Goal: Task Accomplishment & Management: Manage account settings

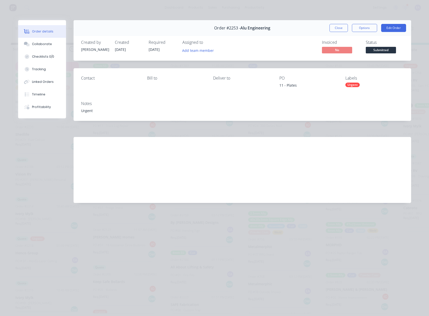
click at [388, 26] on div "[PERSON_NAME] mentioned you in a message Ekebol Engineering Order # 2248 PO 90 …" at bounding box center [343, 35] width 126 height 38
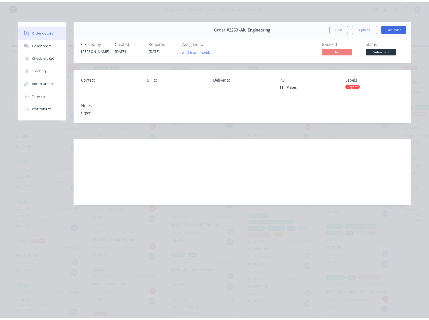
scroll to position [0, 0]
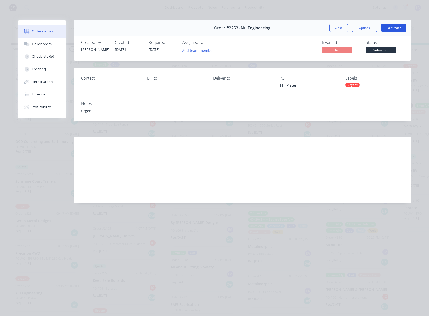
click at [387, 30] on button "Edit Order" at bounding box center [393, 28] width 25 height 8
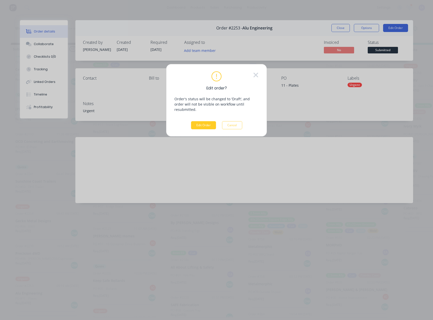
click at [201, 121] on button "Edit Order" at bounding box center [203, 125] width 25 height 8
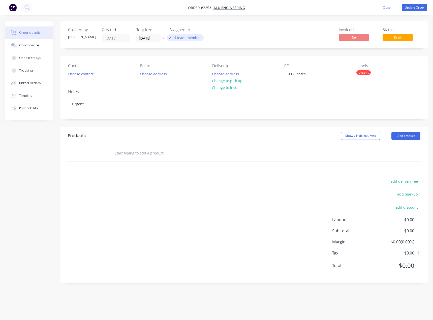
click at [178, 38] on button "Add team member" at bounding box center [185, 37] width 37 height 7
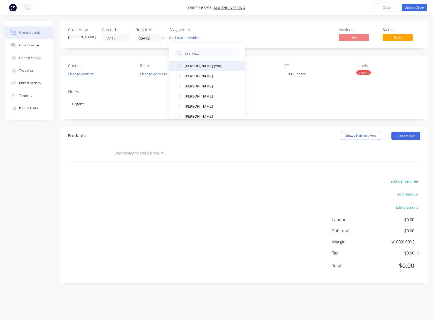
click at [185, 64] on div "[PERSON_NAME] (You)" at bounding box center [210, 65] width 50 height 5
click at [287, 35] on div "Invoiced No Status Draft" at bounding box center [320, 34] width 201 height 15
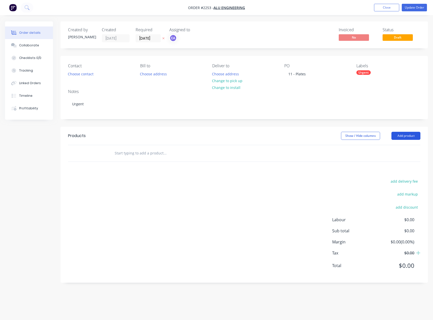
click at [406, 137] on button "Add product" at bounding box center [406, 136] width 29 height 8
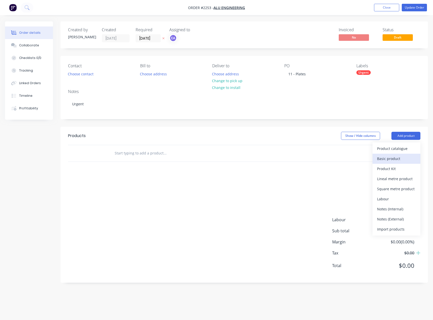
click at [398, 160] on div "Basic product" at bounding box center [396, 158] width 39 height 7
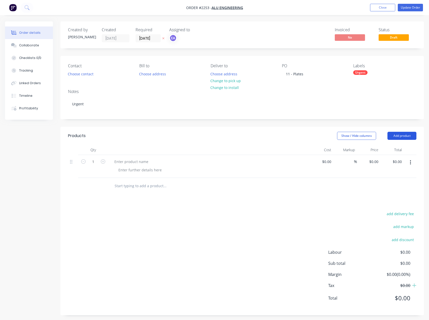
click at [402, 135] on button "Add product" at bounding box center [402, 136] width 29 height 8
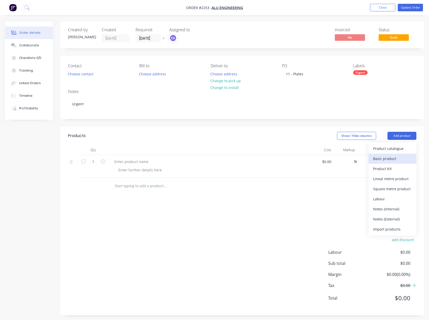
click at [394, 156] on div "Basic product" at bounding box center [392, 158] width 39 height 7
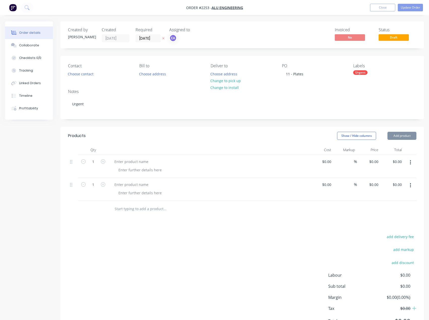
click at [402, 139] on button "Add product" at bounding box center [402, 136] width 29 height 8
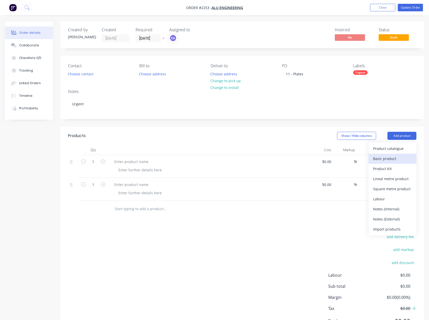
click at [393, 156] on div "Basic product" at bounding box center [392, 158] width 39 height 7
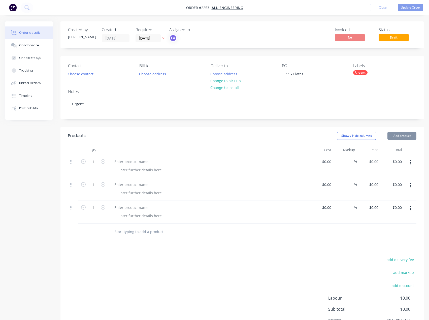
click at [405, 139] on button "Add product" at bounding box center [402, 136] width 29 height 8
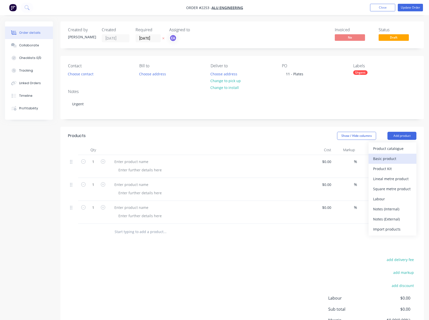
click at [395, 156] on div "Basic product" at bounding box center [392, 158] width 39 height 7
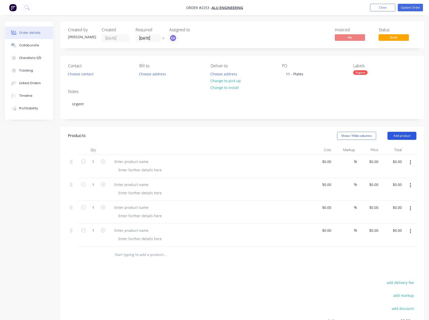
click at [405, 138] on button "Add product" at bounding box center [402, 136] width 29 height 8
click at [395, 159] on div "Basic product" at bounding box center [392, 158] width 39 height 7
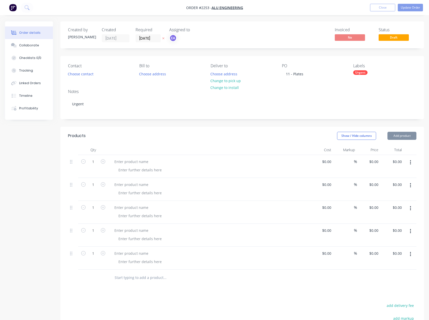
click at [406, 137] on button "Add product" at bounding box center [402, 136] width 29 height 8
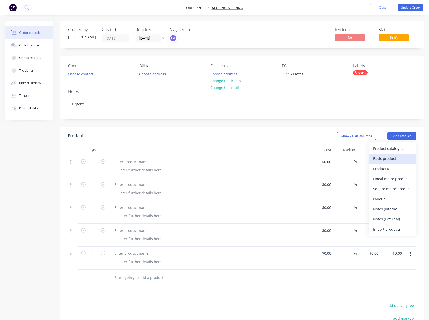
click at [392, 159] on div "Basic product" at bounding box center [392, 158] width 39 height 7
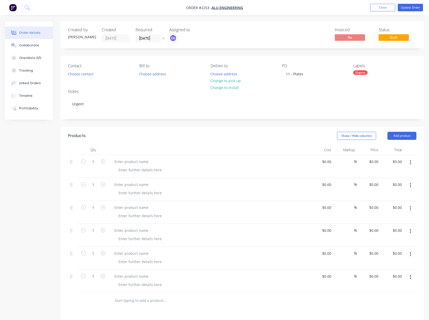
click at [401, 139] on button "Add product" at bounding box center [402, 136] width 29 height 8
click at [394, 155] on div "Basic product" at bounding box center [392, 158] width 39 height 7
click at [404, 138] on button "Add product" at bounding box center [402, 136] width 29 height 8
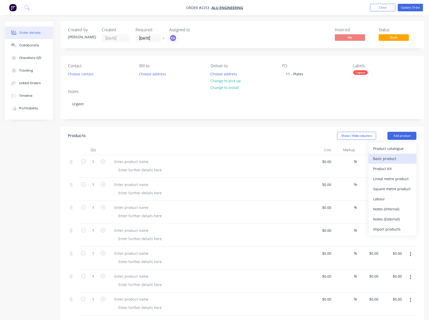
click at [393, 157] on div "Basic product" at bounding box center [392, 158] width 39 height 7
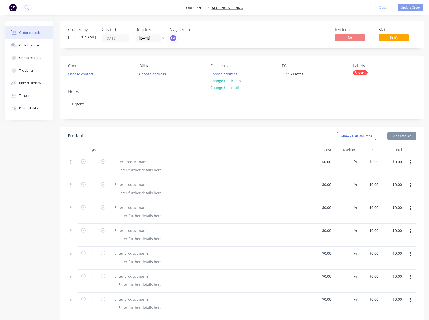
click at [401, 140] on header "Products Show / Hide columns Add product" at bounding box center [243, 136] width 364 height 18
click at [395, 158] on div "0.00 0.00" at bounding box center [400, 161] width 10 height 7
type input "$0.00"
click at [403, 136] on button "Add product" at bounding box center [402, 136] width 29 height 8
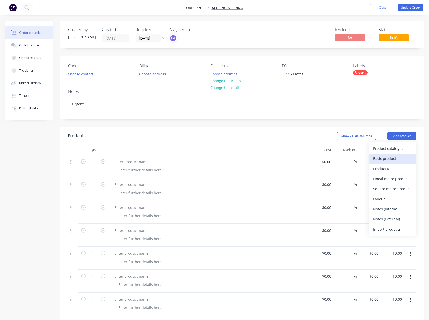
click at [394, 157] on div "Basic product" at bounding box center [392, 158] width 39 height 7
drag, startPoint x: 401, startPoint y: 138, endPoint x: 401, endPoint y: 141, distance: 3.1
click at [401, 138] on button "Add product" at bounding box center [402, 136] width 29 height 8
click at [397, 156] on div "Basic product" at bounding box center [392, 158] width 39 height 7
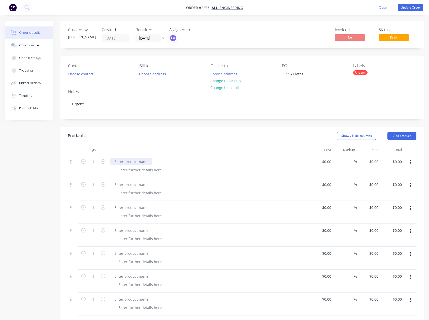
click at [136, 162] on div at bounding box center [131, 161] width 42 height 7
paste div
drag, startPoint x: 133, startPoint y: 183, endPoint x: 128, endPoint y: 174, distance: 10.3
click at [133, 183] on div at bounding box center [131, 184] width 42 height 7
paste div
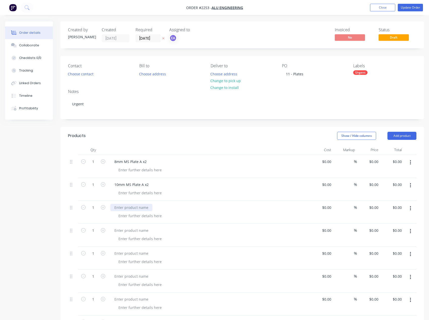
drag, startPoint x: 141, startPoint y: 207, endPoint x: 106, endPoint y: 201, distance: 35.3
click at [141, 207] on div at bounding box center [131, 207] width 42 height 7
paste div
drag, startPoint x: 137, startPoint y: 231, endPoint x: 6, endPoint y: 195, distance: 135.6
click at [137, 231] on div at bounding box center [131, 230] width 42 height 7
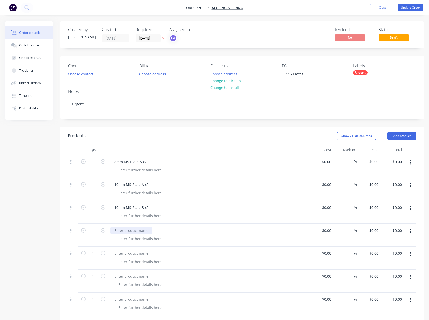
paste div
click at [131, 253] on div at bounding box center [131, 253] width 42 height 7
paste div
drag, startPoint x: 136, startPoint y: 277, endPoint x: 116, endPoint y: 257, distance: 28.2
click at [136, 277] on div at bounding box center [131, 276] width 42 height 7
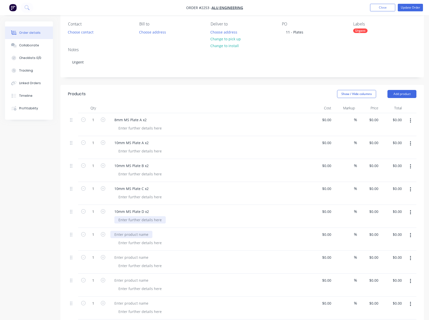
paste div
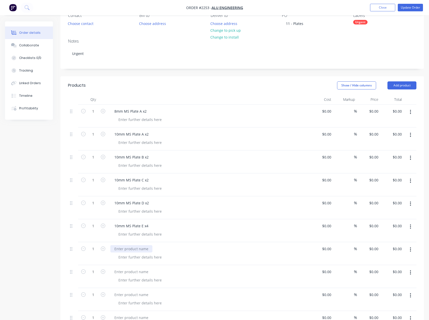
click at [141, 248] on div at bounding box center [131, 248] width 42 height 7
paste div
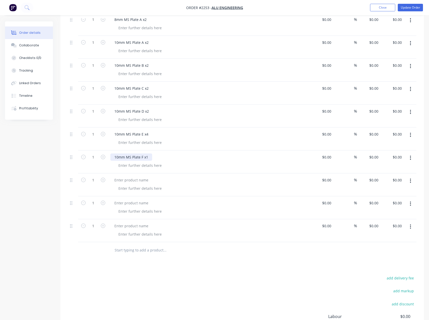
scroll to position [151, 0]
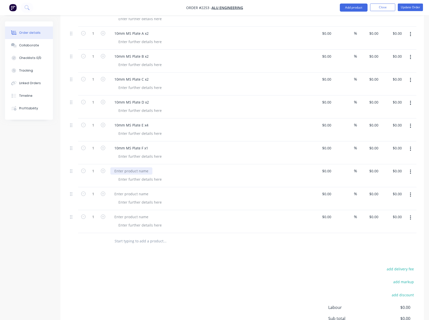
drag, startPoint x: 139, startPoint y: 172, endPoint x: 6, endPoint y: 168, distance: 133.9
click at [139, 171] on div at bounding box center [131, 170] width 42 height 7
paste div
drag, startPoint x: 134, startPoint y: 195, endPoint x: 13, endPoint y: 189, distance: 121.7
click at [134, 195] on div at bounding box center [131, 193] width 42 height 7
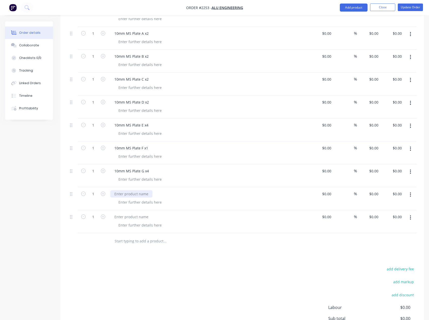
paste div
click at [131, 217] on div at bounding box center [131, 216] width 42 height 7
paste div
click at [355, 9] on button "Add product" at bounding box center [354, 8] width 28 height 8
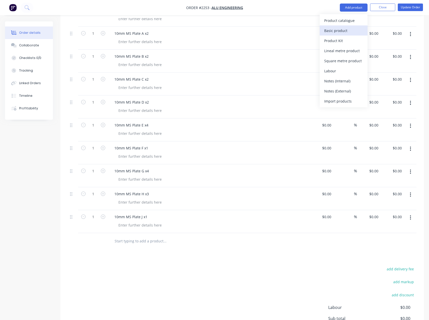
click at [348, 31] on div "Basic product" at bounding box center [343, 30] width 39 height 7
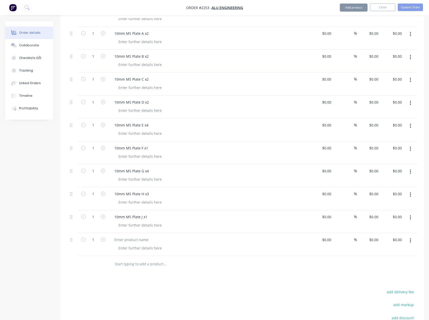
click at [355, 9] on button "Add product" at bounding box center [354, 8] width 28 height 8
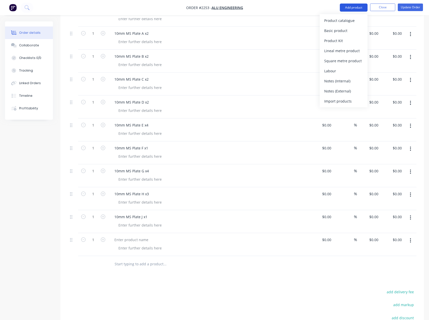
drag, startPoint x: 349, startPoint y: 26, endPoint x: 354, endPoint y: 11, distance: 16.4
click at [349, 26] on button "Basic product" at bounding box center [344, 30] width 48 height 10
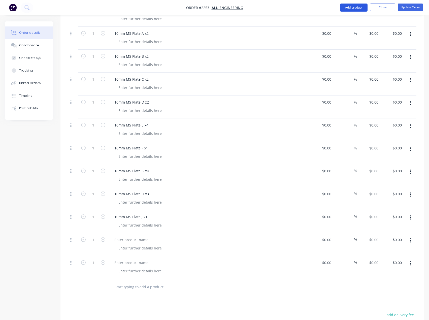
click at [355, 11] on button "Add product" at bounding box center [354, 8] width 28 height 8
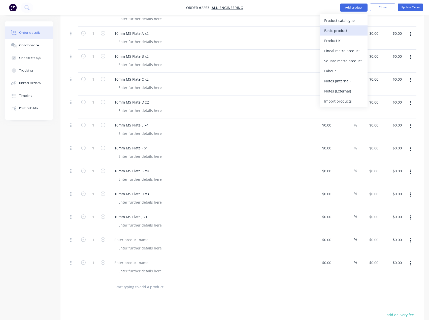
click at [349, 28] on div "Basic product" at bounding box center [343, 30] width 39 height 7
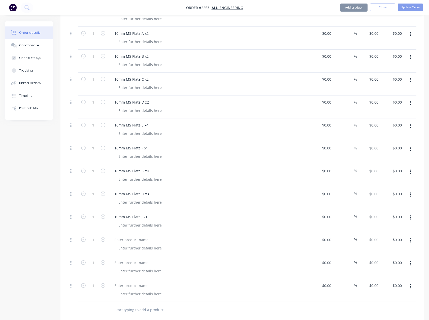
click at [356, 10] on button "Add product" at bounding box center [354, 8] width 28 height 8
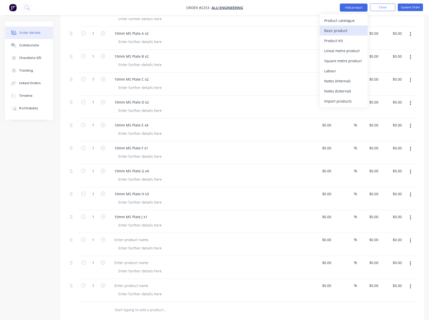
click at [346, 28] on div "Basic product" at bounding box center [343, 30] width 39 height 7
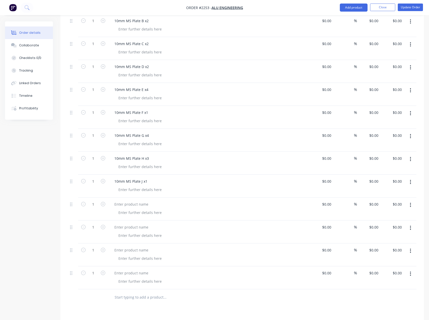
scroll to position [227, 0]
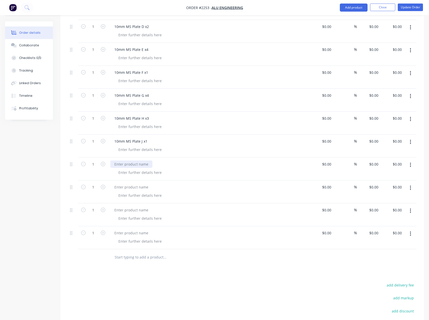
click at [130, 162] on div at bounding box center [131, 164] width 42 height 7
paste div
drag, startPoint x: 127, startPoint y: 186, endPoint x: 5, endPoint y: 190, distance: 121.8
click at [127, 186] on div at bounding box center [131, 187] width 42 height 7
paste div
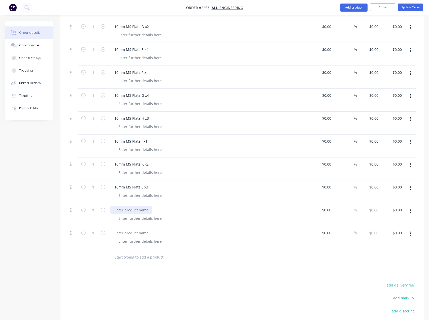
click at [129, 210] on div at bounding box center [131, 209] width 42 height 7
paste div
drag, startPoint x: 132, startPoint y: 235, endPoint x: 38, endPoint y: 189, distance: 104.9
click at [132, 235] on div at bounding box center [131, 232] width 42 height 7
paste div
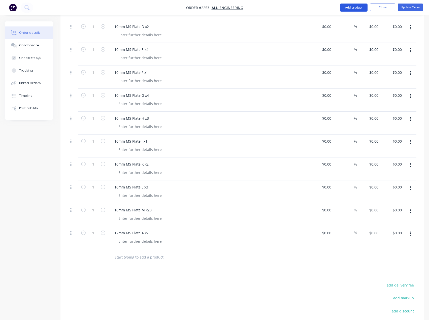
click at [352, 7] on button "Add product" at bounding box center [354, 8] width 28 height 8
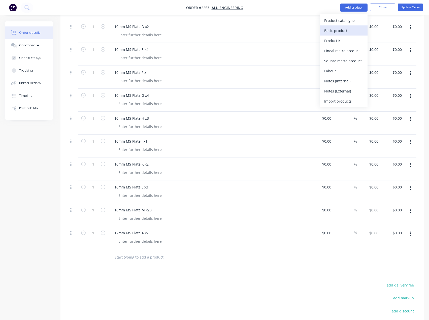
click at [345, 29] on div "Basic product" at bounding box center [343, 30] width 39 height 7
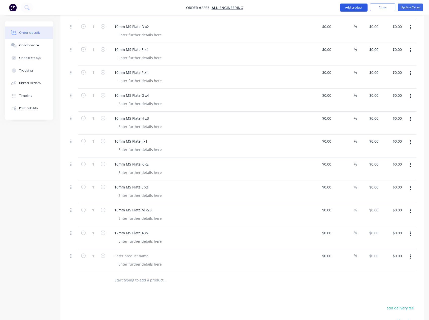
click at [357, 6] on button "Add product" at bounding box center [354, 8] width 28 height 8
click at [348, 28] on div "Basic product" at bounding box center [343, 30] width 39 height 7
click at [354, 8] on button "Add product" at bounding box center [354, 8] width 28 height 8
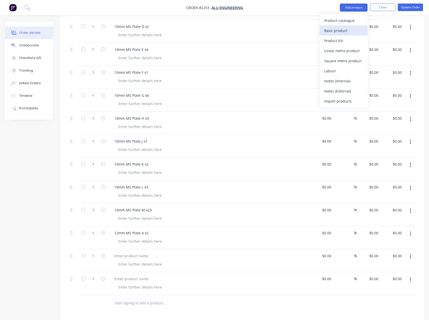
click at [345, 27] on div "Basic product" at bounding box center [343, 30] width 39 height 7
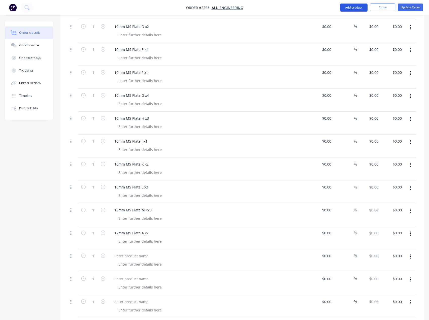
click at [355, 9] on button "Add product" at bounding box center [354, 8] width 28 height 8
click at [344, 29] on div "Basic product" at bounding box center [343, 30] width 39 height 7
click at [353, 9] on button "Add product" at bounding box center [354, 8] width 28 height 8
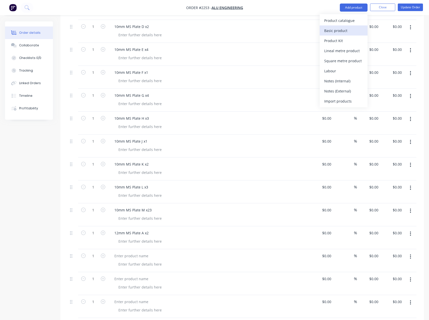
click at [347, 29] on div "Basic product" at bounding box center [343, 30] width 39 height 7
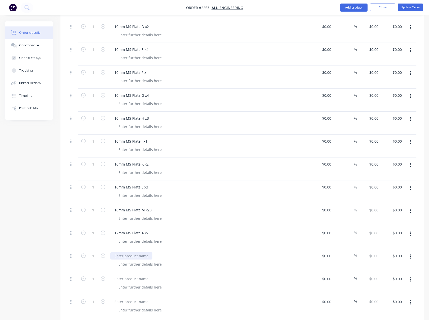
click at [129, 252] on div at bounding box center [131, 255] width 42 height 7
paste div
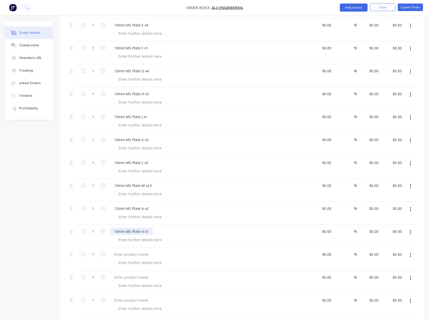
scroll to position [328, 0]
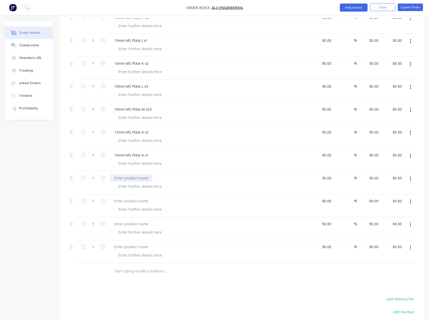
drag, startPoint x: 131, startPoint y: 180, endPoint x: 2, endPoint y: 159, distance: 130.2
click at [131, 180] on div at bounding box center [131, 177] width 42 height 7
paste div
drag, startPoint x: 128, startPoint y: 201, endPoint x: 4, endPoint y: 172, distance: 127.6
click at [128, 201] on div at bounding box center [131, 200] width 42 height 7
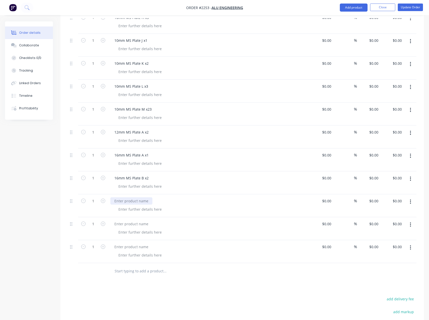
paste div
click at [126, 225] on div at bounding box center [131, 223] width 42 height 7
paste div
click at [134, 248] on div at bounding box center [131, 246] width 42 height 7
paste div
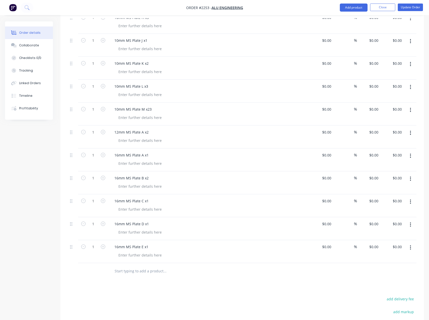
click at [141, 291] on div "Products Show / Hide columns Add product Qty Cost Markup Price Total 1 8mm MS P…" at bounding box center [243, 100] width 364 height 602
click at [140, 258] on div at bounding box center [139, 255] width 51 height 7
drag, startPoint x: 129, startPoint y: 262, endPoint x: 110, endPoint y: 253, distance: 20.9
click at [110, 253] on div "16mm MS Plate E x1 16mm ms cut" at bounding box center [209, 254] width 202 height 28
copy div "16mm ms cut"
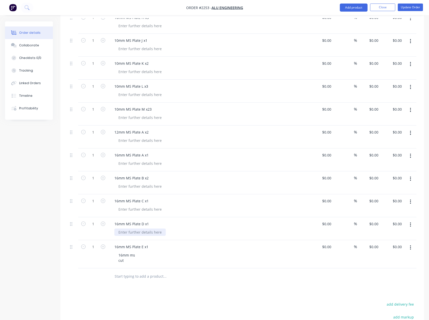
click at [123, 234] on div at bounding box center [139, 232] width 51 height 7
paste div
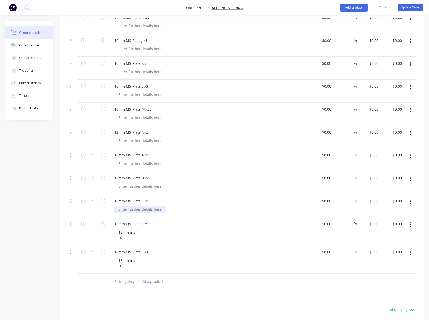
click at [128, 208] on div at bounding box center [139, 209] width 51 height 7
paste div
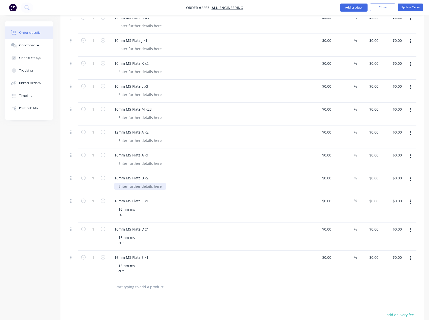
click at [124, 187] on div at bounding box center [139, 186] width 51 height 7
paste div
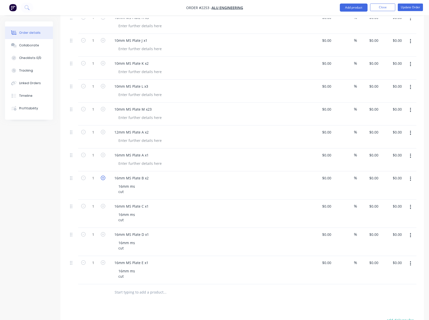
click at [102, 176] on icon "button" at bounding box center [103, 178] width 5 height 5
type input "2"
click at [130, 165] on div at bounding box center [139, 163] width 51 height 7
paste div
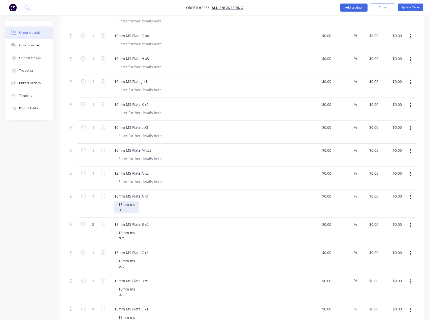
scroll to position [277, 0]
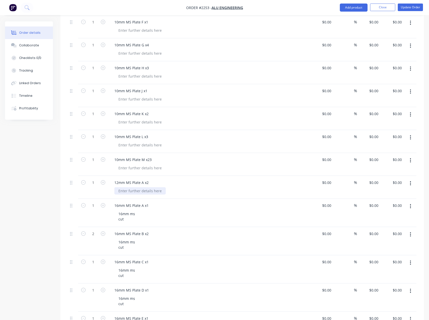
click at [122, 194] on div at bounding box center [139, 190] width 51 height 7
paste div
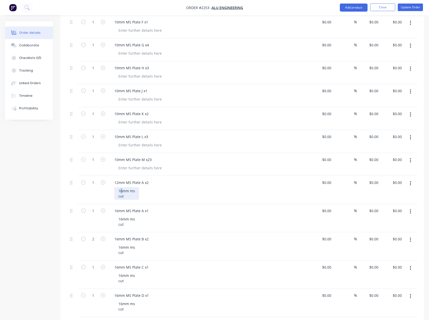
click at [121, 191] on div "16mm ms cut" at bounding box center [126, 193] width 25 height 13
drag, startPoint x: 128, startPoint y: 198, endPoint x: 113, endPoint y: 192, distance: 15.5
click at [113, 192] on div "12mm MS Plate A x2 12mm ms cut" at bounding box center [209, 190] width 202 height 28
copy div "12mm ms cut"
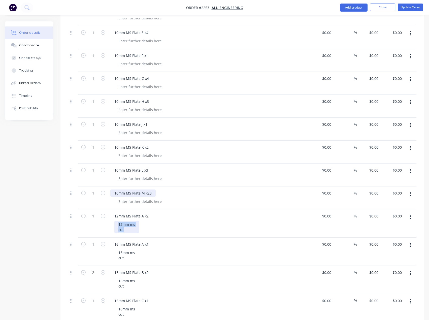
scroll to position [227, 0]
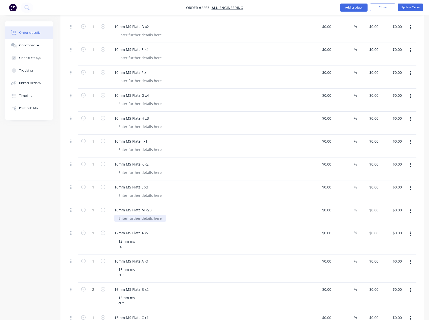
click at [125, 218] on div at bounding box center [139, 218] width 51 height 7
paste div
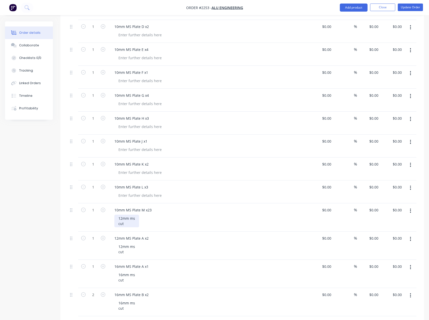
click at [122, 217] on div "12mm ms cut" at bounding box center [126, 221] width 25 height 13
drag, startPoint x: 126, startPoint y: 225, endPoint x: 118, endPoint y: 218, distance: 10.5
click at [118, 218] on div "10mm ms cut" at bounding box center [126, 221] width 25 height 13
copy div "10mm ms cut"
click at [103, 239] on icon "button" at bounding box center [103, 238] width 5 height 5
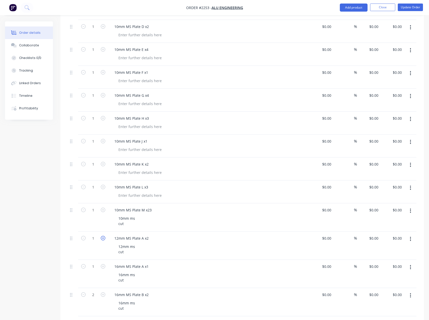
type input "2"
click at [94, 210] on input "1" at bounding box center [93, 210] width 13 height 8
type input "23"
click at [129, 197] on div at bounding box center [139, 195] width 51 height 7
click at [104, 188] on icon "button" at bounding box center [103, 187] width 5 height 5
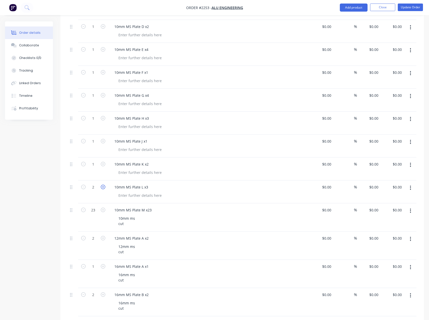
click at [104, 188] on icon "button" at bounding box center [103, 187] width 5 height 5
type input "3"
drag, startPoint x: 103, startPoint y: 162, endPoint x: 105, endPoint y: 165, distance: 3.0
click at [103, 163] on icon "button" at bounding box center [103, 164] width 5 height 5
type input "2"
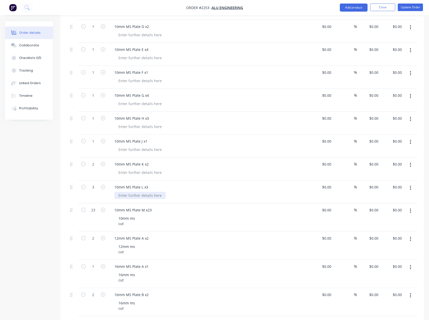
click at [141, 195] on div at bounding box center [139, 195] width 51 height 7
paste div
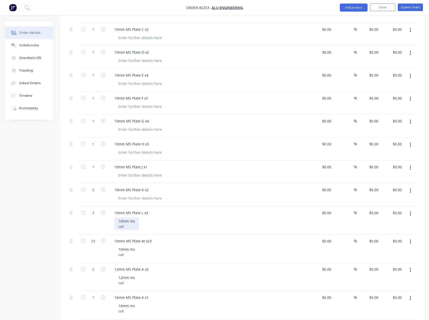
scroll to position [176, 0]
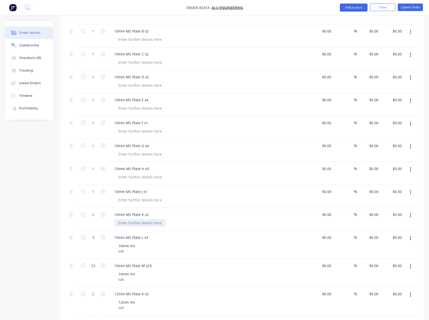
click at [117, 223] on div at bounding box center [139, 222] width 51 height 7
paste div
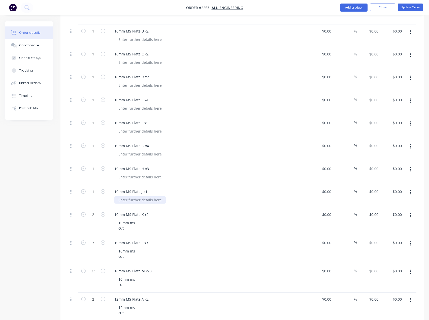
click at [125, 200] on div at bounding box center [139, 199] width 51 height 7
paste div
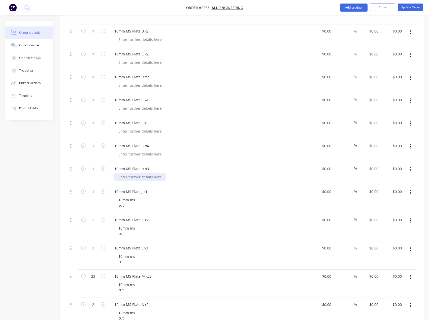
click at [131, 178] on div at bounding box center [139, 176] width 51 height 7
paste div
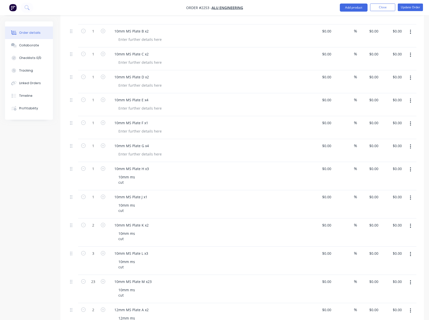
click at [103, 166] on button "button" at bounding box center [103, 168] width 7 height 5
click at [103, 168] on icon "button" at bounding box center [103, 168] width 5 height 5
type input "3"
click at [104, 145] on icon "button" at bounding box center [103, 145] width 5 height 5
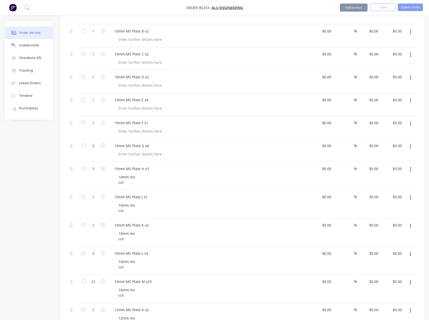
click at [104, 145] on icon "button" at bounding box center [103, 145] width 5 height 5
type input "4"
click at [133, 159] on div "10mm MS Plate G x4" at bounding box center [209, 150] width 202 height 23
click at [131, 155] on div at bounding box center [139, 154] width 51 height 7
paste div
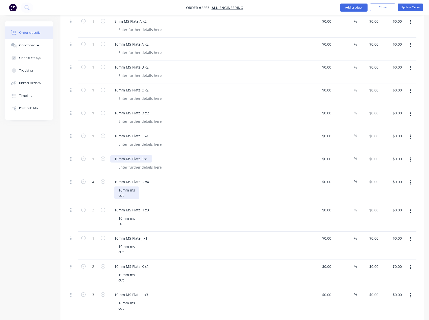
scroll to position [126, 0]
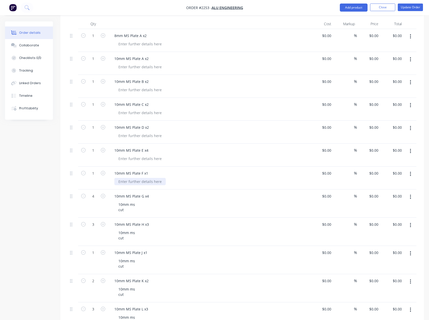
click at [129, 181] on div at bounding box center [139, 181] width 51 height 7
paste div
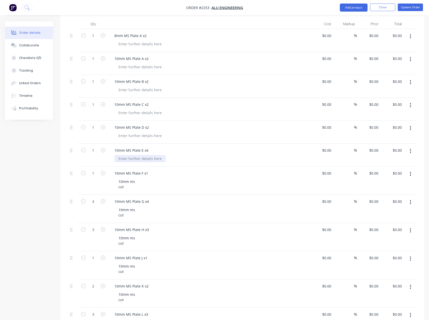
drag, startPoint x: 126, startPoint y: 161, endPoint x: 130, endPoint y: 155, distance: 6.9
click at [126, 160] on div at bounding box center [139, 158] width 51 height 7
paste div
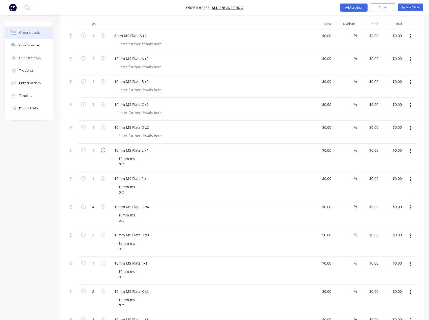
click at [102, 150] on icon "button" at bounding box center [103, 150] width 5 height 5
type input "4"
click at [103, 128] on icon "button" at bounding box center [103, 127] width 5 height 5
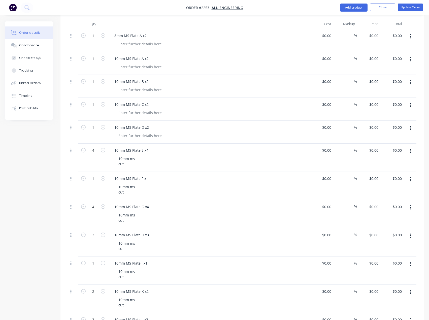
type input "2"
click at [103, 106] on icon "button" at bounding box center [103, 104] width 5 height 5
type input "2"
drag, startPoint x: 104, startPoint y: 79, endPoint x: 103, endPoint y: 62, distance: 17.7
click at [104, 79] on icon "button" at bounding box center [103, 81] width 5 height 5
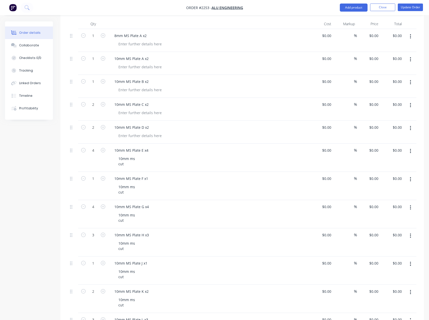
type input "2"
drag, startPoint x: 103, startPoint y: 58, endPoint x: 103, endPoint y: 46, distance: 12.1
click at [103, 57] on icon "button" at bounding box center [103, 58] width 5 height 5
type input "2"
click at [103, 35] on icon "button" at bounding box center [103, 35] width 5 height 5
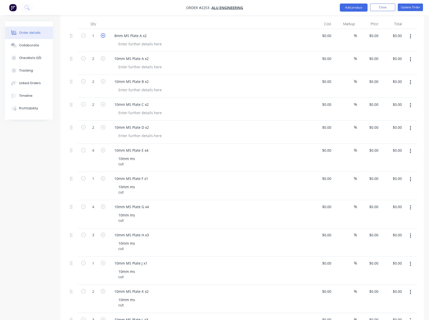
type input "2"
click at [141, 137] on div at bounding box center [139, 135] width 51 height 7
paste div
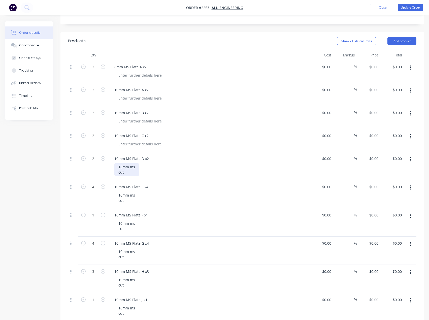
scroll to position [76, 0]
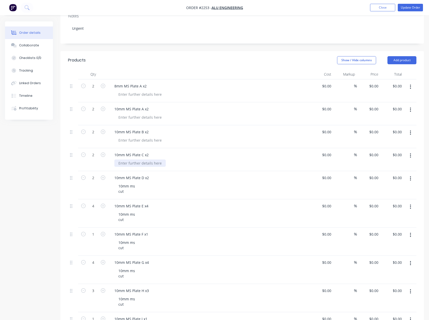
click at [131, 164] on div at bounding box center [139, 163] width 51 height 7
paste div
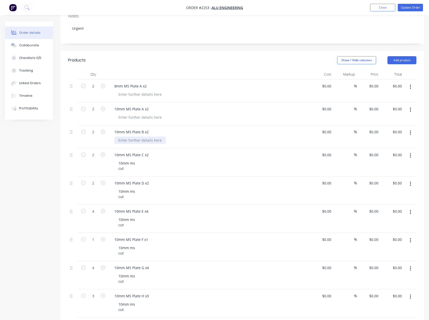
click at [128, 142] on div at bounding box center [139, 140] width 51 height 7
paste div
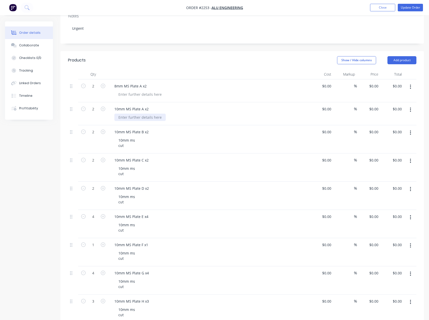
click at [127, 118] on div at bounding box center [139, 117] width 51 height 7
paste div
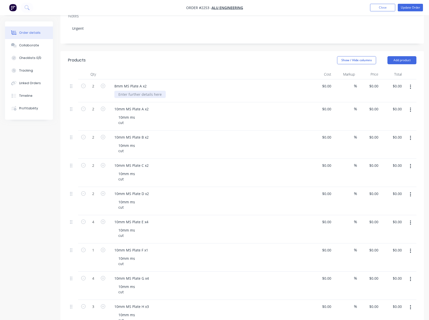
click at [126, 96] on div at bounding box center [139, 94] width 51 height 7
paste div
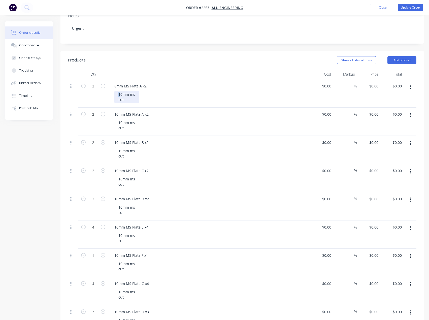
drag, startPoint x: 121, startPoint y: 94, endPoint x: 118, endPoint y: 94, distance: 3.1
click at [118, 94] on div "10mm ms cut" at bounding box center [126, 97] width 25 height 13
click at [140, 57] on div "Products" at bounding box center [105, 60] width 74 height 8
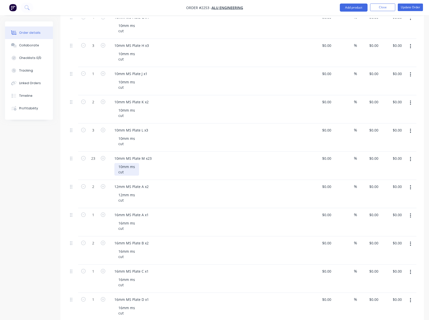
scroll to position [328, 0]
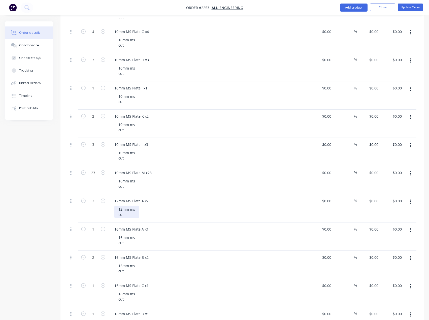
click at [128, 216] on div "12mm ms cut" at bounding box center [126, 212] width 25 height 13
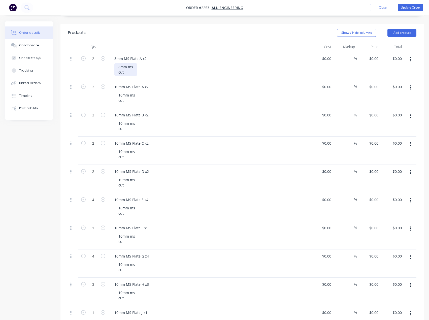
scroll to position [76, 0]
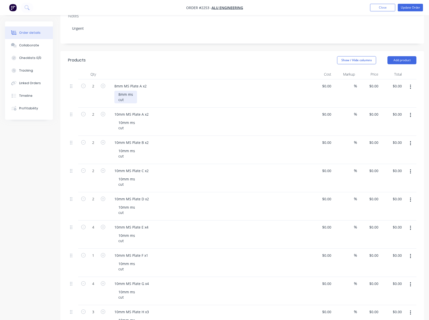
click at [128, 99] on div "8mm ms cut" at bounding box center [125, 97] width 23 height 13
click at [136, 129] on div "10mm ms cut" at bounding box center [126, 125] width 25 height 13
click at [131, 240] on div "10mm ms cut" at bounding box center [126, 238] width 25 height 13
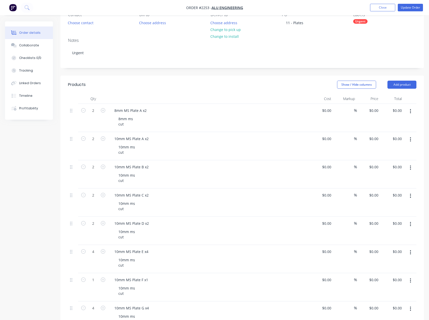
scroll to position [50, 0]
click at [405, 7] on button "Update Order" at bounding box center [410, 8] width 25 height 8
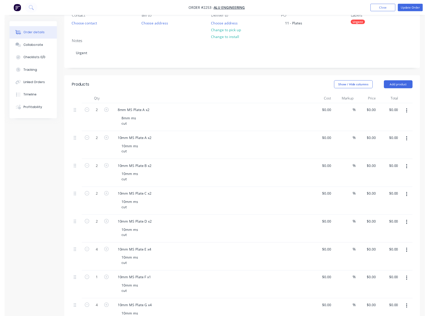
scroll to position [0, 0]
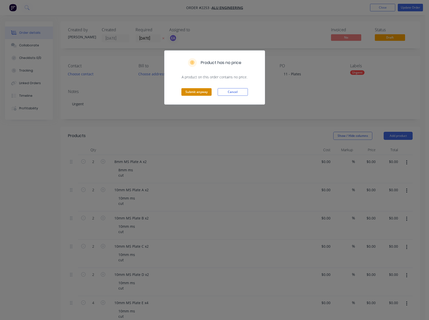
click at [187, 94] on button "Submit anyway" at bounding box center [197, 92] width 30 height 8
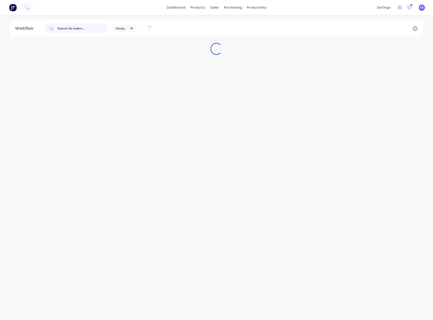
click at [86, 28] on input "text" at bounding box center [82, 28] width 50 height 10
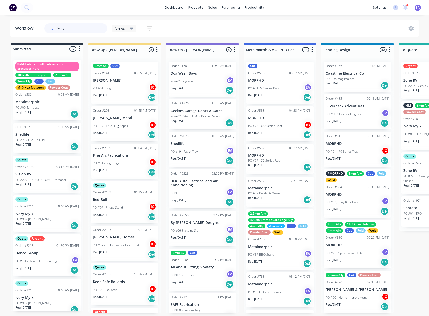
type input "ivory"
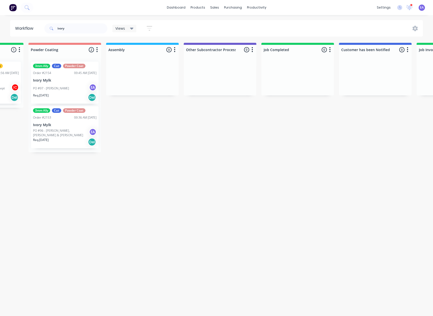
scroll to position [0, 1592]
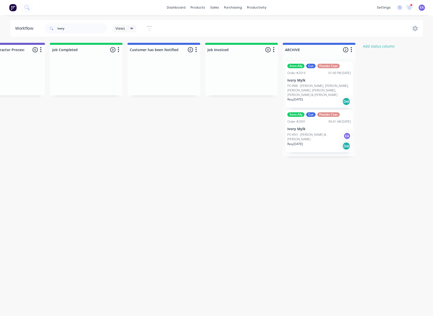
drag, startPoint x: 353, startPoint y: 175, endPoint x: 366, endPoint y: 175, distance: 13.1
click at [322, 88] on p "PO #88 - [PERSON_NAME], [PERSON_NAME], [PERSON_NAME], [PERSON_NAME], [PERSON_NA…" at bounding box center [319, 91] width 64 height 14
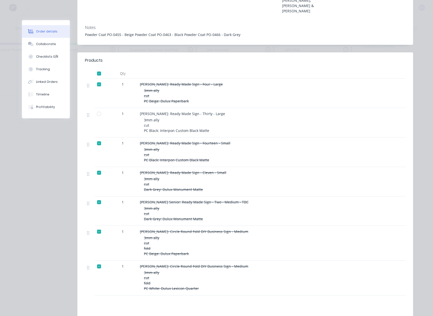
scroll to position [0, 0]
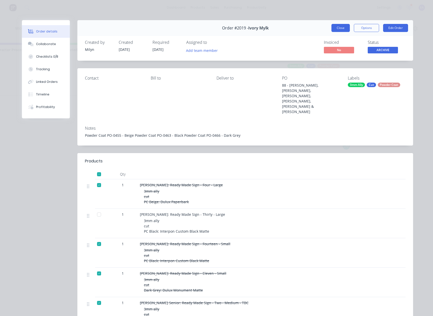
click at [341, 30] on button "Close" at bounding box center [341, 28] width 18 height 8
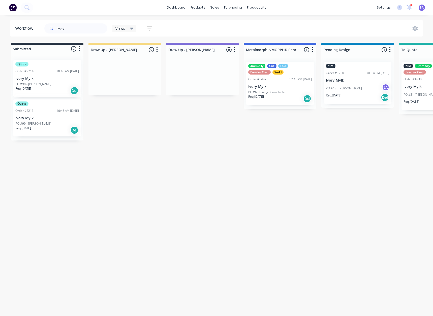
drag, startPoint x: 94, startPoint y: 143, endPoint x: 58, endPoint y: 112, distance: 47.3
drag, startPoint x: 56, startPoint y: 32, endPoint x: 50, endPoint y: 34, distance: 5.6
click at [53, 33] on div "ivory" at bounding box center [75, 28] width 63 height 10
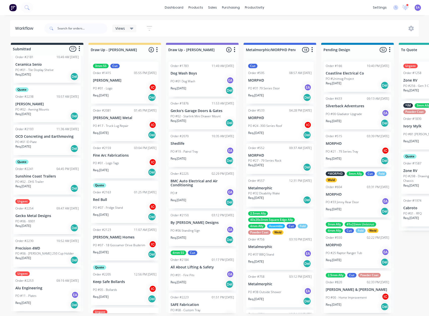
scroll to position [1, 0]
click at [43, 276] on div "Urgent Order #2253 09:19 AM [DATE] Alu Engineering PO #11 - Plates EA Req. [DAT…" at bounding box center [47, 291] width 68 height 42
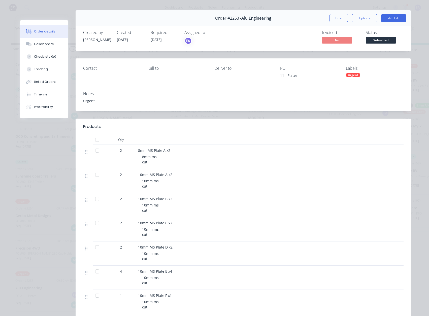
scroll to position [0, 0]
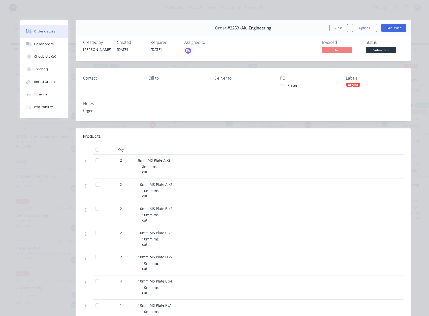
click at [348, 86] on div "Urgent" at bounding box center [353, 85] width 14 height 5
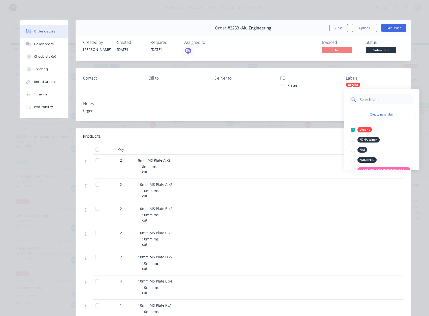
click at [363, 99] on input "text" at bounding box center [386, 100] width 53 height 10
click at [364, 99] on input "8m ms" at bounding box center [386, 100] width 53 height 10
click at [353, 150] on div at bounding box center [353, 150] width 10 height 10
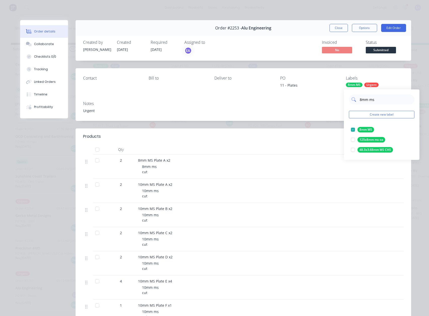
drag, startPoint x: 367, startPoint y: 100, endPoint x: 357, endPoint y: 100, distance: 10.1
click at [357, 100] on div "8mm ms" at bounding box center [382, 100] width 66 height 10
click at [353, 138] on div at bounding box center [353, 140] width 10 height 10
drag, startPoint x: 380, startPoint y: 97, endPoint x: 361, endPoint y: 98, distance: 19.2
click at [361, 98] on input "10mm ms" at bounding box center [386, 100] width 53 height 10
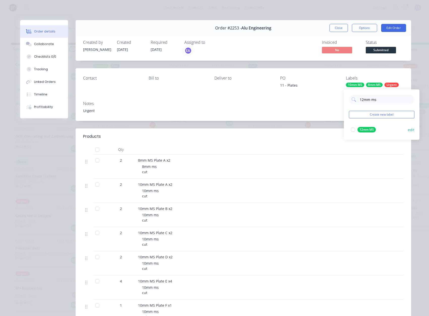
click at [352, 129] on div at bounding box center [353, 130] width 10 height 10
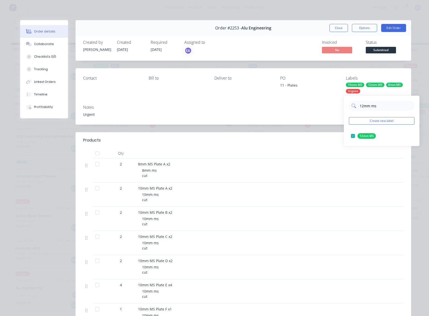
drag, startPoint x: 382, startPoint y: 107, endPoint x: 360, endPoint y: 108, distance: 21.9
click at [360, 108] on input "12mm ms" at bounding box center [386, 106] width 53 height 10
click at [353, 135] on div at bounding box center [353, 136] width 10 height 10
drag, startPoint x: 376, startPoint y: 106, endPoint x: 360, endPoint y: 107, distance: 16.9
click at [360, 107] on input "16mm ms" at bounding box center [386, 106] width 53 height 10
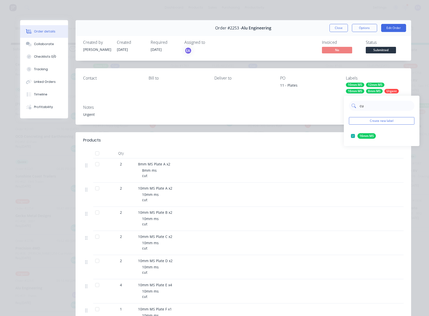
type input "cut"
drag, startPoint x: 353, startPoint y: 135, endPoint x: 353, endPoint y: 131, distance: 3.8
click at [353, 135] on div at bounding box center [353, 136] width 10 height 10
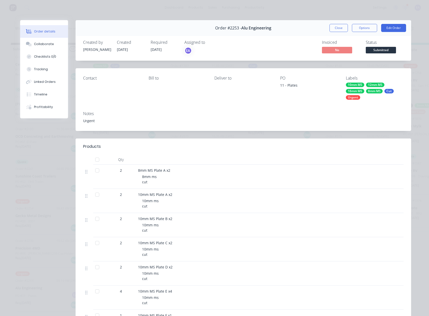
click at [327, 124] on div "Notes Urgent" at bounding box center [244, 119] width 336 height 24
click at [394, 27] on button "Edit Order" at bounding box center [393, 28] width 25 height 8
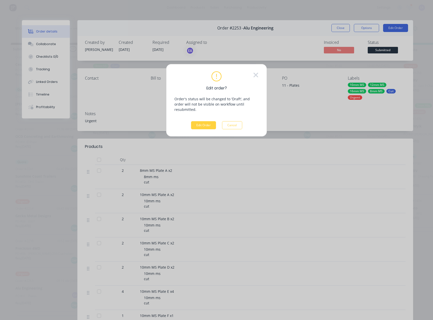
drag, startPoint x: 229, startPoint y: 120, endPoint x: 332, endPoint y: 74, distance: 112.6
click at [229, 121] on button "Cancel" at bounding box center [232, 125] width 20 height 8
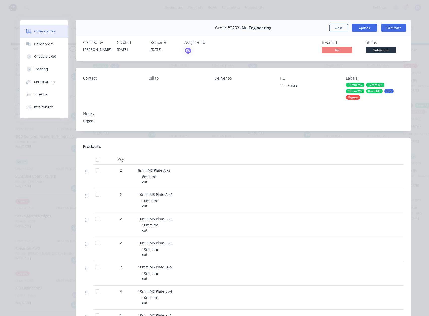
click at [364, 28] on button "Options" at bounding box center [364, 28] width 25 height 8
click at [362, 48] on div "Work Order" at bounding box center [351, 50] width 44 height 7
click at [334, 62] on div "Standard" at bounding box center [351, 60] width 44 height 7
click at [390, 49] on span "Submitted" at bounding box center [381, 50] width 30 height 6
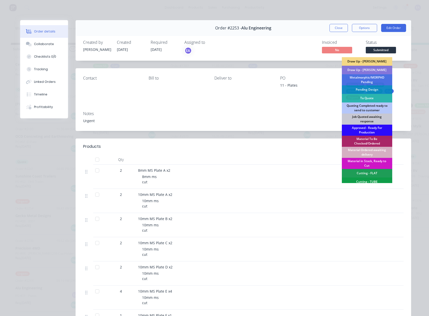
click at [364, 131] on div "Approved - Ready For Production" at bounding box center [367, 130] width 50 height 11
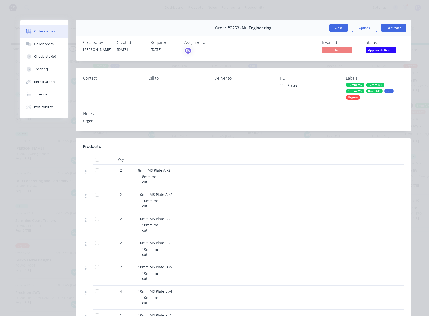
click at [341, 26] on button "Close" at bounding box center [339, 28] width 18 height 8
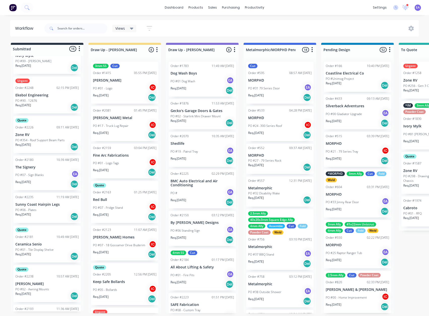
scroll to position [378, 0]
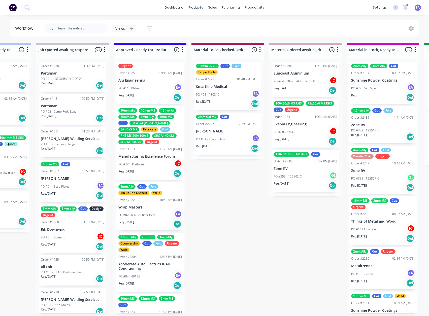
drag, startPoint x: 73, startPoint y: 254, endPoint x: 124, endPoint y: 259, distance: 51.4
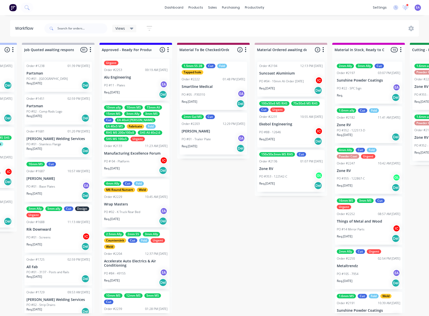
scroll to position [0, 0]
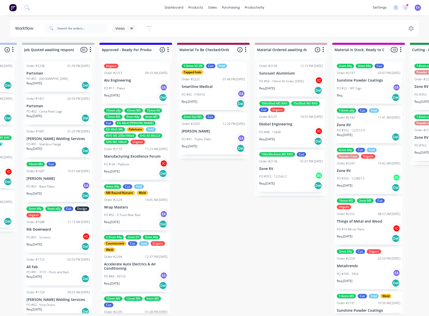
click at [140, 86] on div "PO #11 - Plates EA" at bounding box center [136, 89] width 64 height 10
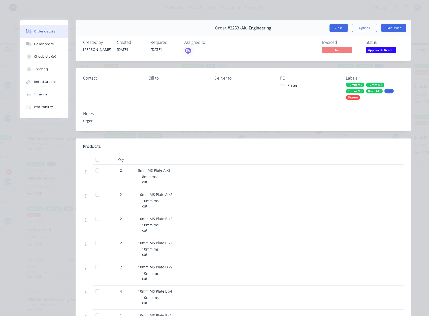
click at [342, 26] on button "Close" at bounding box center [339, 28] width 18 height 8
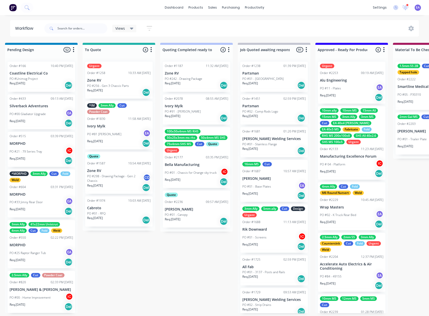
drag, startPoint x: 212, startPoint y: 252, endPoint x: 256, endPoint y: 252, distance: 43.6
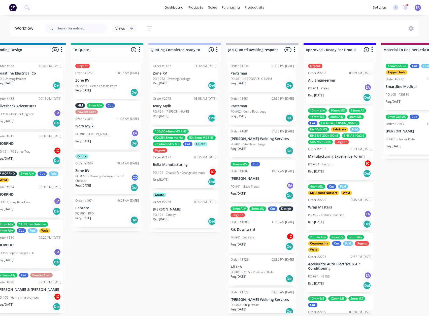
scroll to position [1, 0]
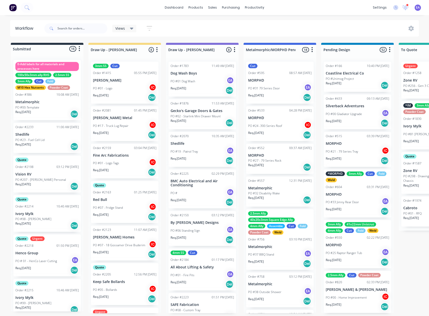
drag, startPoint x: 362, startPoint y: 236, endPoint x: 217, endPoint y: 257, distance: 146.3
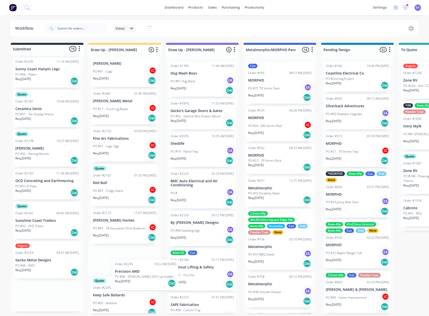
scroll to position [1, 0]
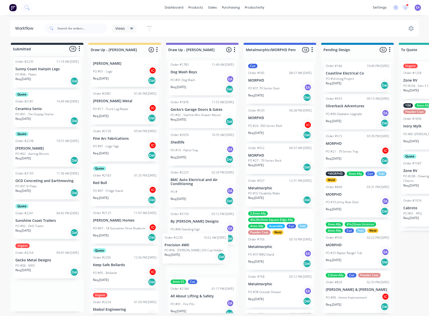
drag, startPoint x: 136, startPoint y: 276, endPoint x: 194, endPoint y: 239, distance: 67.9
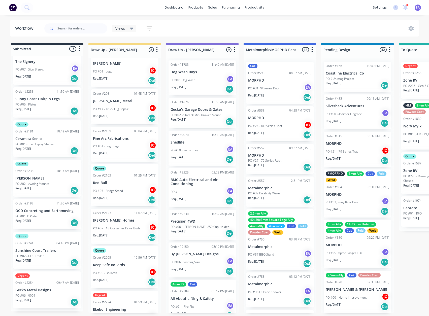
click at [191, 225] on p "PO #06 - [PERSON_NAME] 250 Cup Holder" at bounding box center [200, 227] width 58 height 5
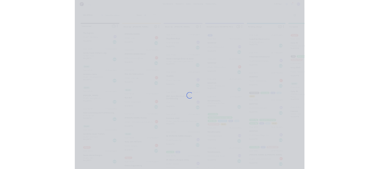
scroll to position [345, 0]
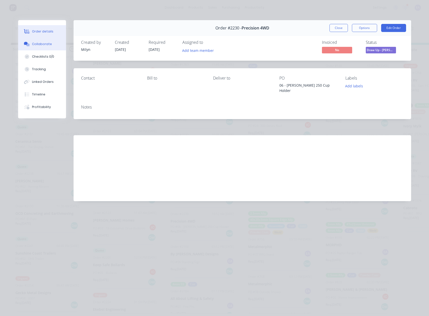
click at [44, 44] on div "Collaborate" at bounding box center [42, 44] width 20 height 5
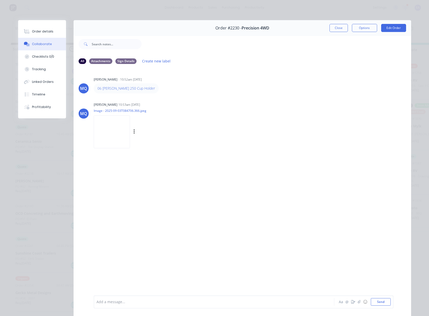
click at [111, 138] on img at bounding box center [112, 131] width 36 height 33
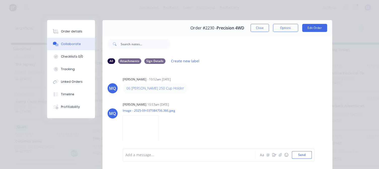
scroll to position [1, 0]
click at [246, 158] on div "Add a message..." at bounding box center [191, 156] width 130 height 8
click at [255, 29] on button "Close" at bounding box center [260, 28] width 18 height 8
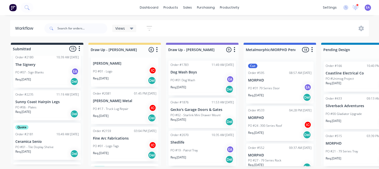
click at [158, 113] on div "3mm SS Cut Order #1415 05:55 PM [DATE] [PERSON_NAME] PO #01 - Logo IC Req. [DAT…" at bounding box center [124, 112] width 73 height 109
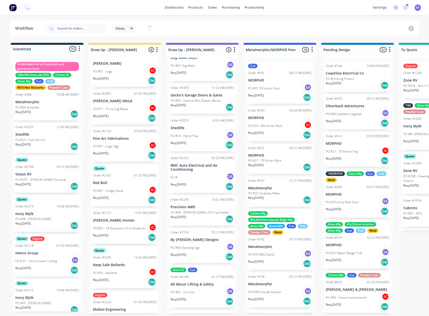
scroll to position [0, 0]
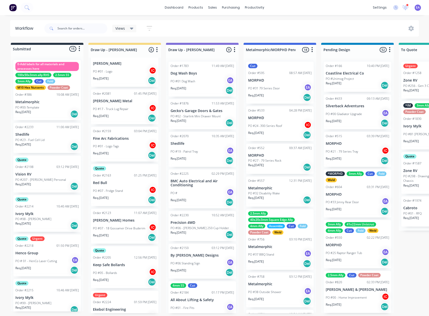
click at [207, 153] on div "PO #19 - Patrol Tray EA" at bounding box center [203, 152] width 64 height 10
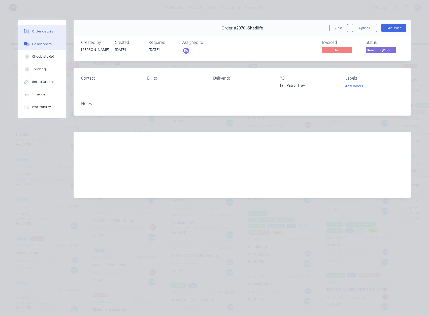
click at [38, 44] on div "Collaborate" at bounding box center [42, 44] width 20 height 5
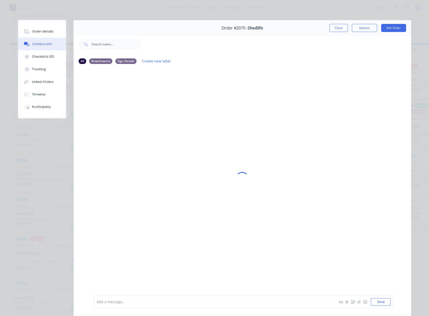
click at [125, 296] on div "Add a message... Aa @ ☺ Send" at bounding box center [244, 302] width 300 height 13
click at [125, 302] on div at bounding box center [207, 302] width 221 height 5
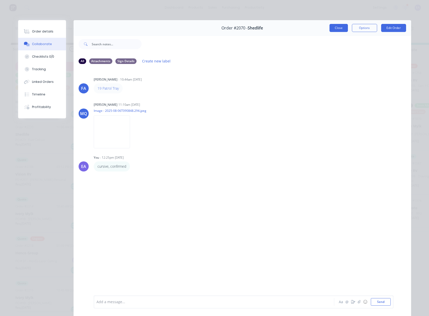
click at [334, 26] on button "Close" at bounding box center [339, 28] width 18 height 8
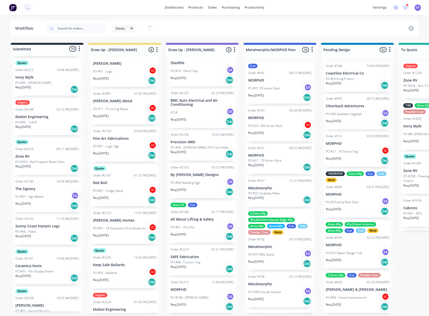
scroll to position [252, 0]
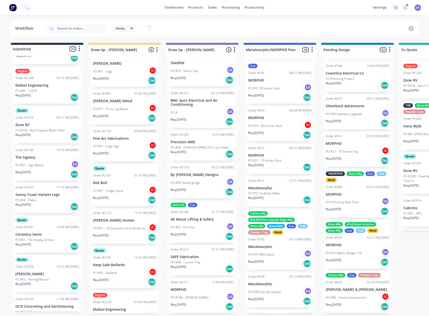
click at [53, 171] on div "Req. [DATE] Del" at bounding box center [47, 174] width 64 height 9
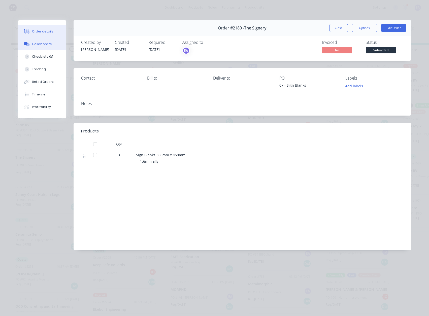
click at [40, 43] on div "Collaborate" at bounding box center [42, 44] width 20 height 5
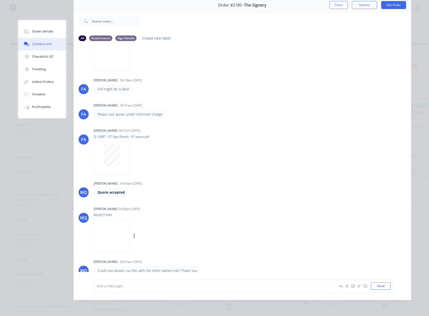
scroll to position [27, 0]
click at [44, 32] on div "Order details" at bounding box center [42, 31] width 21 height 5
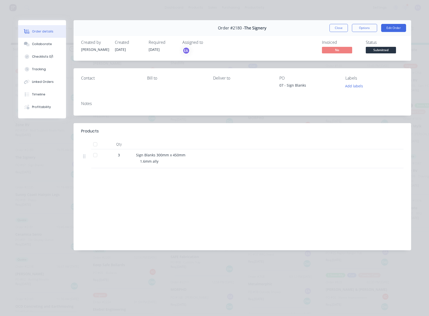
scroll to position [0, 0]
click at [390, 30] on button "Edit Order" at bounding box center [393, 28] width 25 height 8
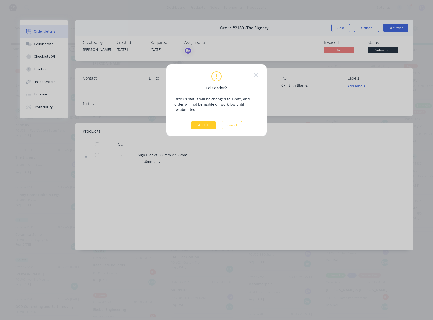
click at [207, 121] on button "Edit Order" at bounding box center [203, 125] width 25 height 8
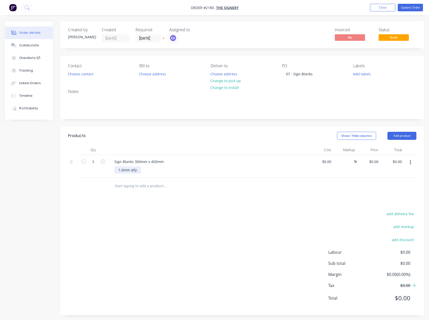
click at [138, 171] on div "1.6mm ally" at bounding box center [127, 169] width 26 height 7
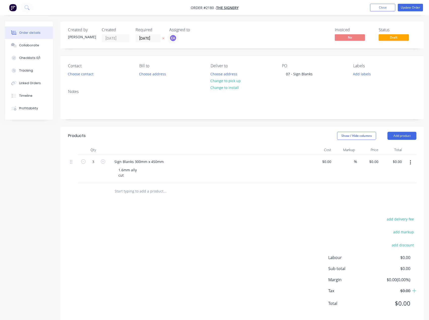
click at [103, 202] on div "Products Show / Hide columns Add product Qty Cost Markup Price Total 3 Sign Bla…" at bounding box center [243, 224] width 364 height 194
click at [32, 45] on div "Collaborate" at bounding box center [29, 45] width 20 height 5
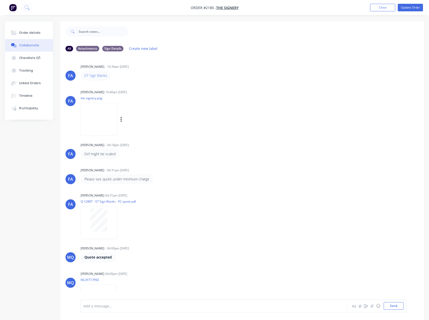
click at [103, 112] on img at bounding box center [99, 119] width 36 height 33
click at [111, 215] on div at bounding box center [99, 220] width 32 height 23
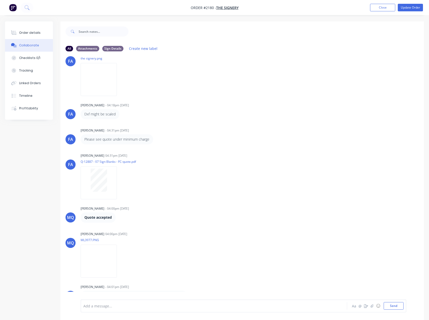
scroll to position [41, 0]
click at [114, 257] on img at bounding box center [99, 260] width 36 height 33
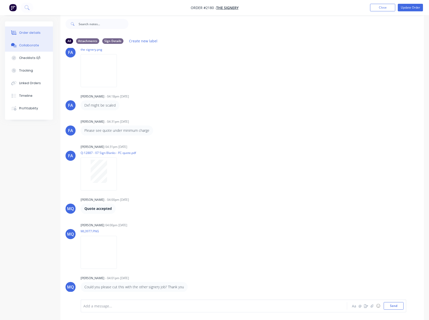
click at [26, 33] on div "Order details" at bounding box center [29, 33] width 21 height 5
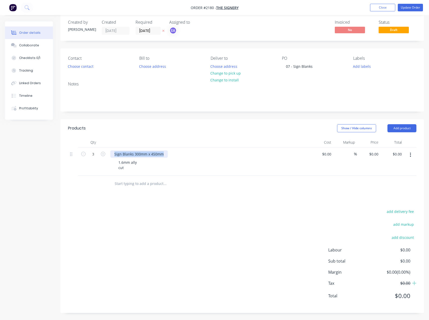
drag, startPoint x: 140, startPoint y: 154, endPoint x: 109, endPoint y: 156, distance: 31.0
click at [109, 155] on div "Sign Blanks 300mm x 450mm 1.6mm ally cut" at bounding box center [209, 161] width 202 height 28
paste div
drag, startPoint x: 117, startPoint y: 219, endPoint x: 47, endPoint y: 127, distance: 115.9
click at [117, 215] on div "add delivery fee add markup add discount Labour $0.00 Sub total $0.00 Margin $0…" at bounding box center [242, 256] width 349 height 97
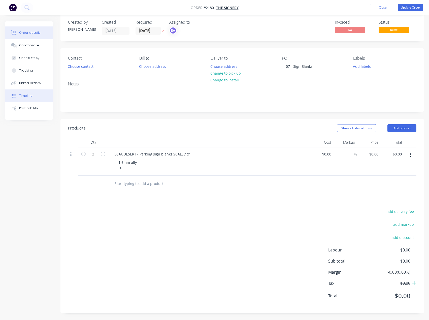
click at [27, 95] on div "Timeline" at bounding box center [25, 96] width 13 height 5
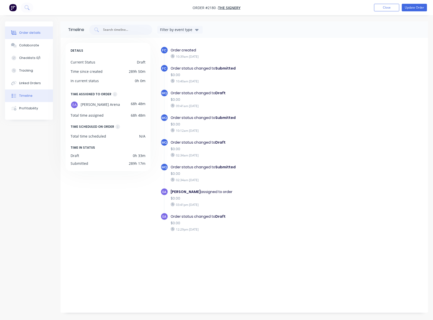
click at [34, 33] on div "Order details" at bounding box center [29, 33] width 21 height 5
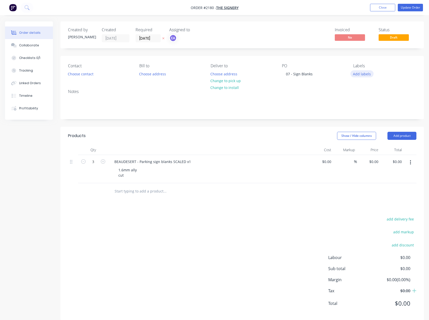
click at [364, 76] on button "Add labels" at bounding box center [362, 73] width 23 height 7
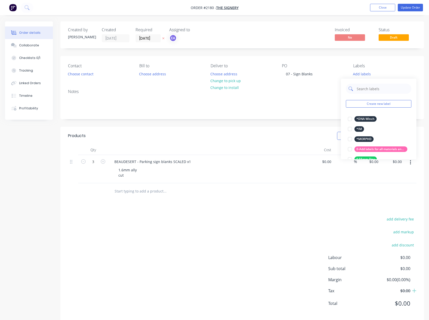
click at [373, 89] on input "text" at bounding box center [383, 89] width 53 height 10
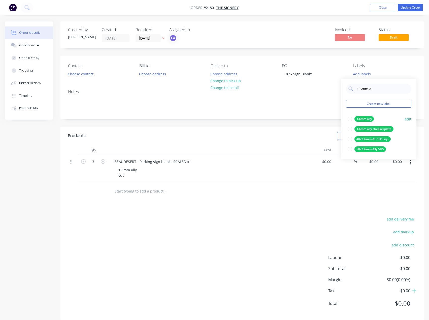
click at [350, 118] on div at bounding box center [350, 119] width 10 height 10
drag, startPoint x: 376, startPoint y: 86, endPoint x: 355, endPoint y: 86, distance: 20.2
click at [355, 86] on div "1.6mm a" at bounding box center [379, 86] width 66 height 10
type input "cut"
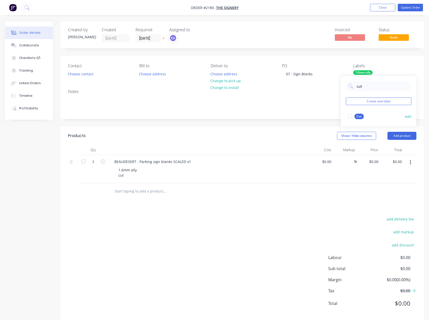
click at [350, 117] on div at bounding box center [350, 116] width 10 height 10
click at [204, 220] on div "add delivery fee add markup add discount Labour $0.00 Sub total $0.00 Margin $0…" at bounding box center [242, 264] width 349 height 97
click at [117, 169] on div "1.6mm ally cut" at bounding box center [127, 172] width 26 height 13
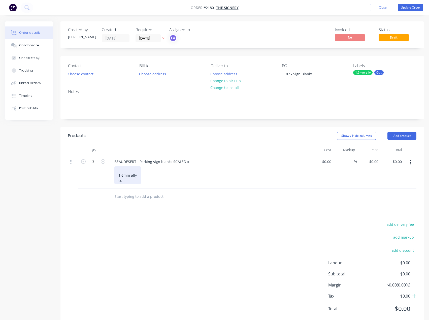
click at [121, 169] on div "1.6mm ally cut" at bounding box center [127, 175] width 26 height 18
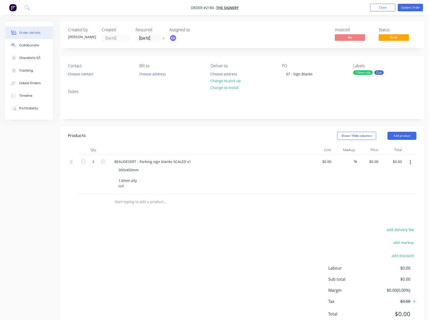
click at [199, 238] on div "add delivery fee add markup add discount Labour $0.00 Sub total $0.00 Margin $0…" at bounding box center [242, 274] width 349 height 97
click at [409, 7] on button "Update Order" at bounding box center [410, 8] width 25 height 8
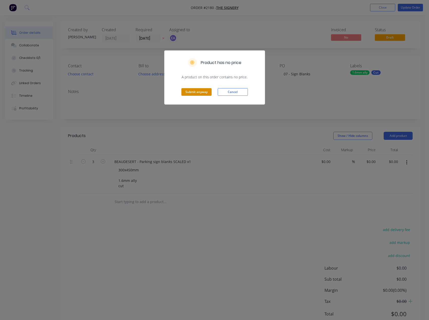
click at [195, 91] on button "Submit anyway" at bounding box center [197, 92] width 30 height 8
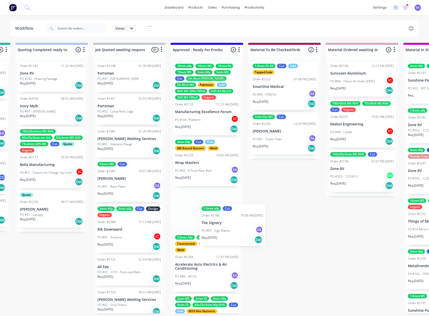
scroll to position [0, 462]
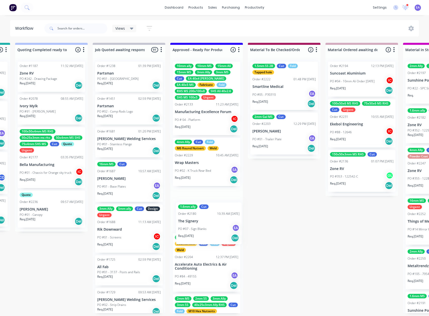
drag, startPoint x: 43, startPoint y: 185, endPoint x: 211, endPoint y: 224, distance: 172.6
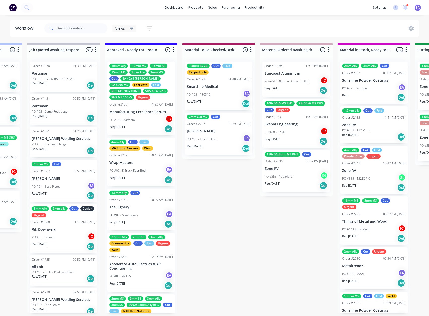
scroll to position [0, 557]
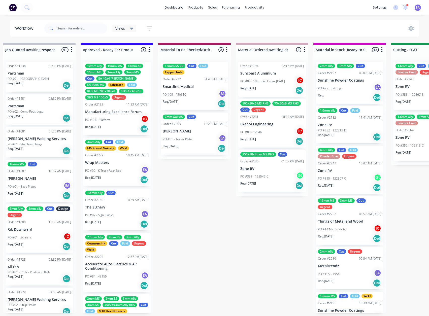
drag, startPoint x: 296, startPoint y: 230, endPoint x: 344, endPoint y: 233, distance: 48.2
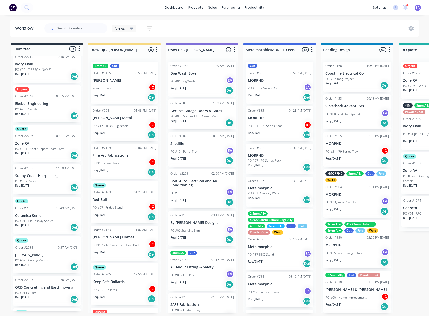
scroll to position [1, 0]
drag, startPoint x: 296, startPoint y: 241, endPoint x: 230, endPoint y: 252, distance: 67.4
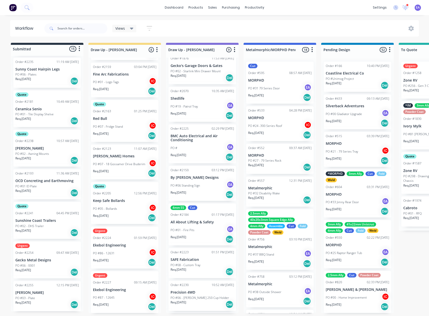
scroll to position [81, 0]
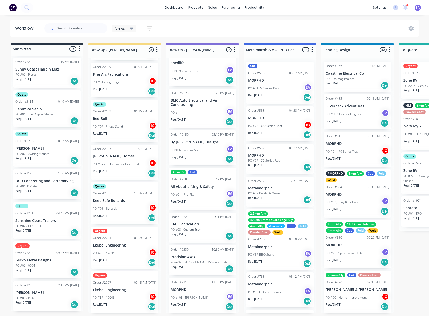
click at [118, 257] on div "PO #86 - 12631 IC" at bounding box center [125, 254] width 64 height 10
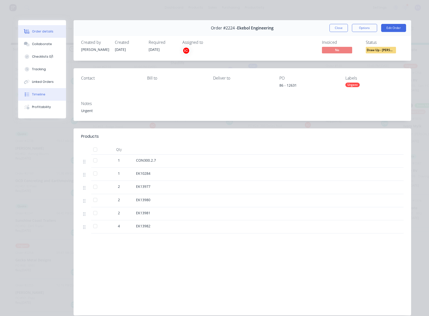
click at [42, 98] on button "Timeline" at bounding box center [42, 94] width 48 height 13
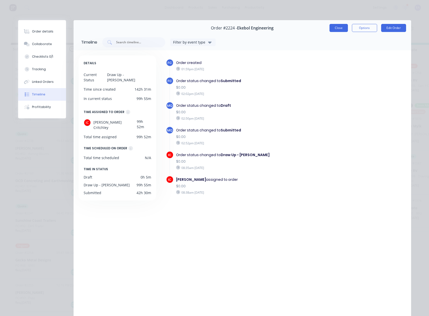
click at [340, 24] on div "Order #2224 - Ekebol Engineering Close Options Edit Order" at bounding box center [243, 28] width 338 height 16
click at [340, 25] on button "Close" at bounding box center [339, 28] width 18 height 8
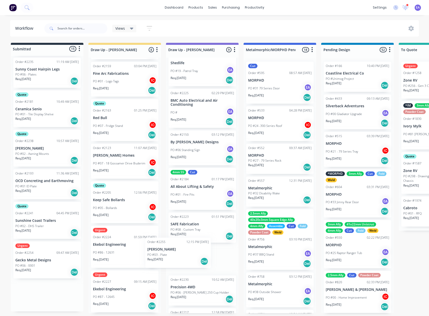
scroll to position [82, 0]
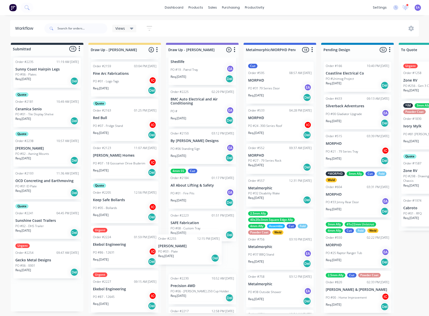
drag, startPoint x: 45, startPoint y: 302, endPoint x: 191, endPoint y: 254, distance: 153.7
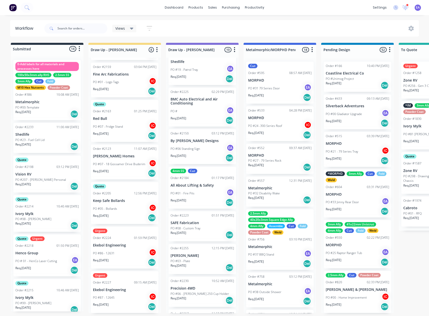
scroll to position [0, 0]
